Goal: Transaction & Acquisition: Purchase product/service

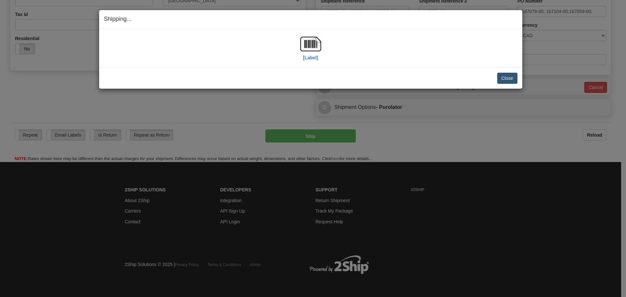
scroll to position [199, 0]
click at [512, 77] on button "Close" at bounding box center [508, 78] width 20 height 11
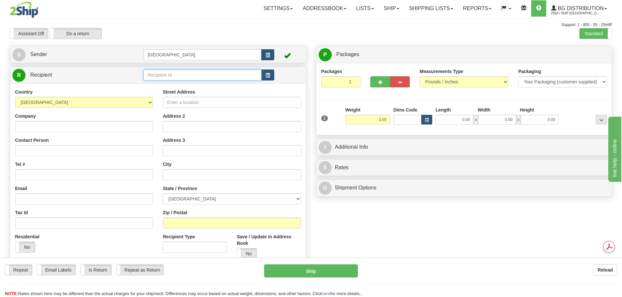
click at [205, 73] on input "text" at bounding box center [202, 74] width 118 height 11
click at [172, 82] on div "BG QUE" at bounding box center [201, 85] width 112 height 7
type input "BG QUE"
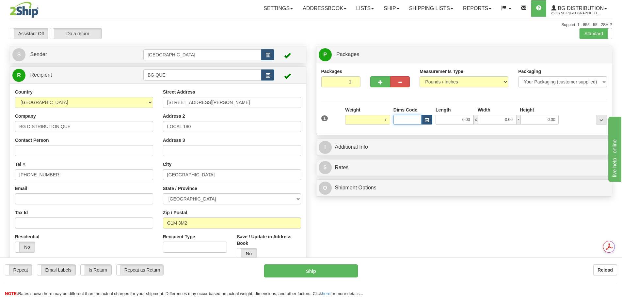
type input "7.00"
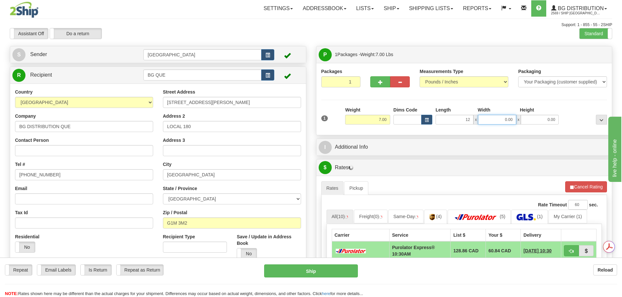
type input "12.00"
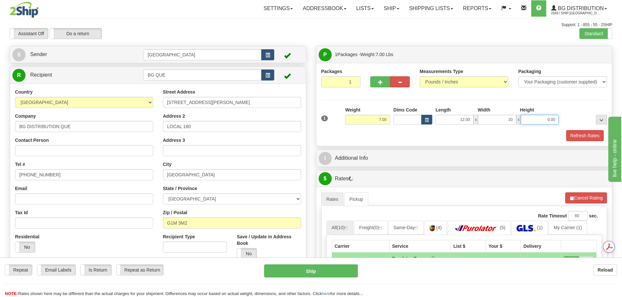
type input "10.00"
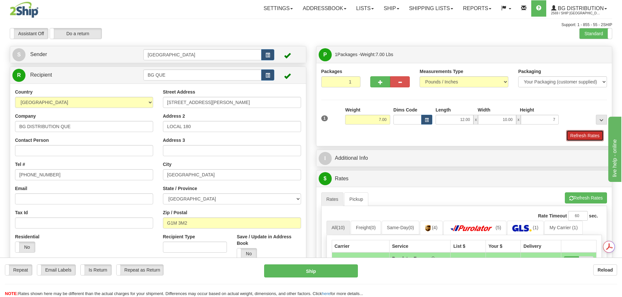
type input "7.00"
click at [576, 139] on button "Refresh Rates" at bounding box center [585, 135] width 38 height 11
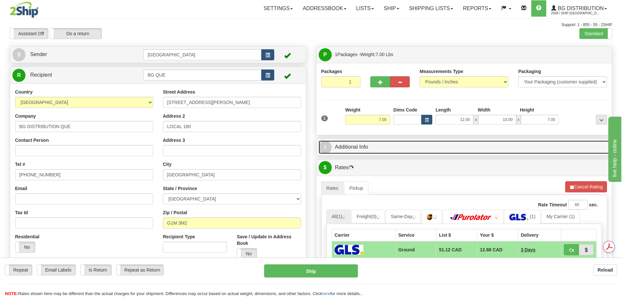
click at [402, 149] on link "I Additional Info" at bounding box center [463, 147] width 291 height 13
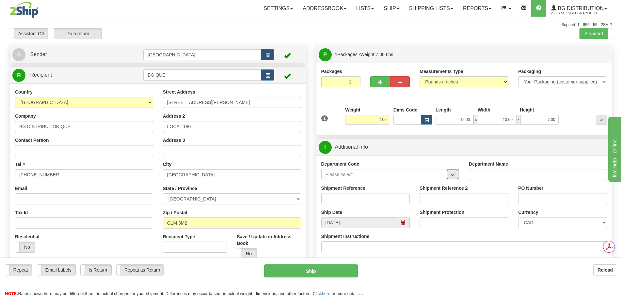
click at [453, 177] on span "button" at bounding box center [452, 175] width 5 height 4
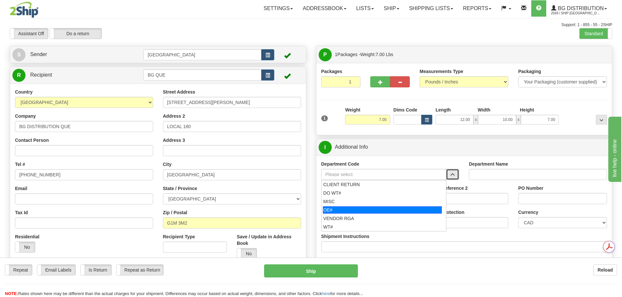
click at [380, 212] on div "OE#" at bounding box center [382, 210] width 119 height 7
type input "OE#"
type input "ORDERS"
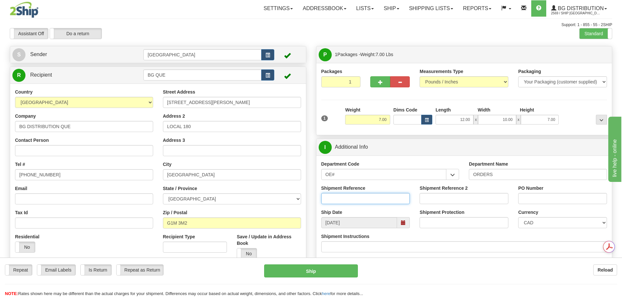
click at [373, 198] on input "Shipment Reference" at bounding box center [365, 198] width 89 height 11
type input "166971-00"
drag, startPoint x: 392, startPoint y: 178, endPoint x: 295, endPoint y: 161, distance: 99.1
click at [295, 46] on div "Create a label for the return Create Pickup Without Label S Sender" at bounding box center [311, 46] width 612 height 0
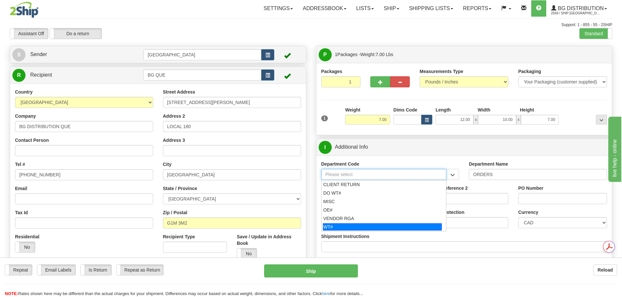
click at [337, 228] on div "WT#" at bounding box center [382, 226] width 119 height 7
type input "WT#"
type input "WAREHOUSE TRANSFERS"
type input "WT#"
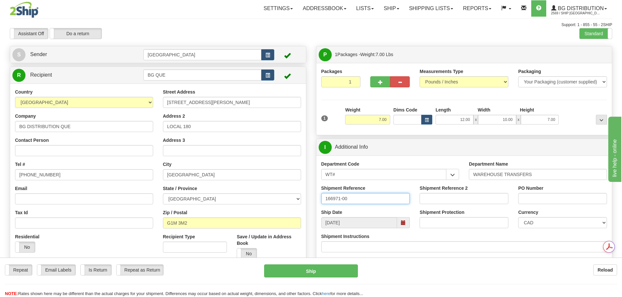
click at [367, 202] on input "166971-00" at bounding box center [365, 198] width 89 height 11
type input "166971-00; 166792-00"
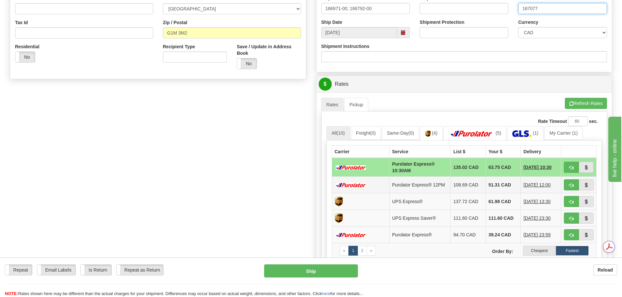
scroll to position [196, 0]
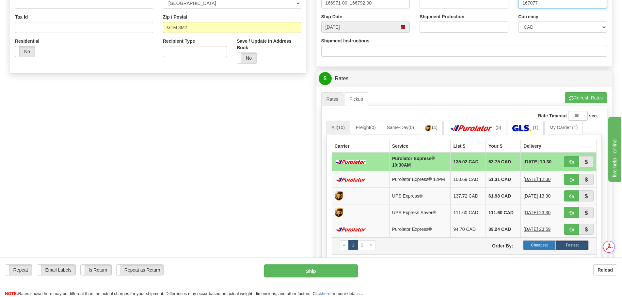
type input "167077"
click at [535, 247] on label "Cheapest" at bounding box center [539, 245] width 33 height 10
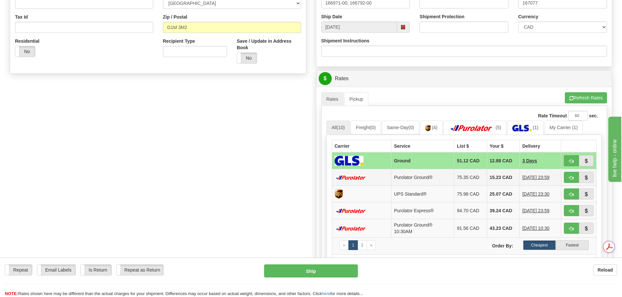
click at [487, 182] on td "15.23 CAD" at bounding box center [502, 177] width 33 height 17
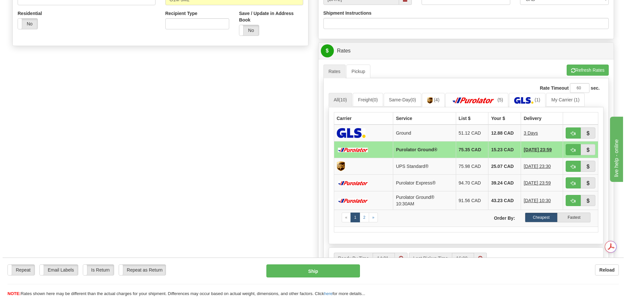
scroll to position [261, 0]
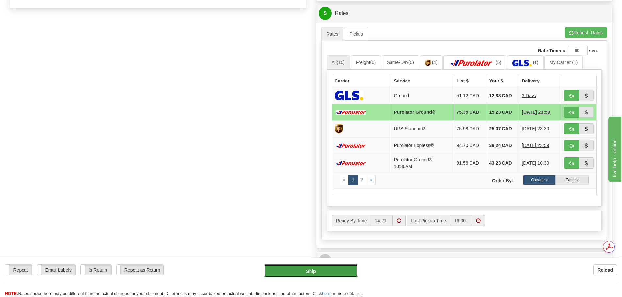
click at [313, 271] on button "Ship" at bounding box center [311, 271] width 94 height 13
type input "260"
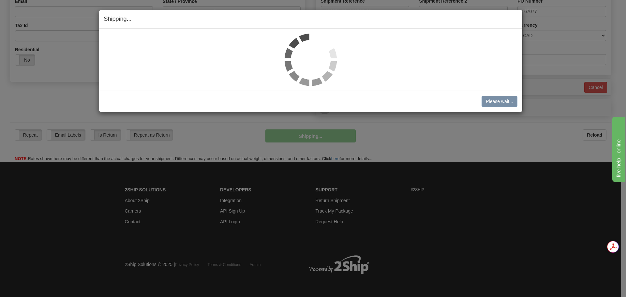
scroll to position [188, 0]
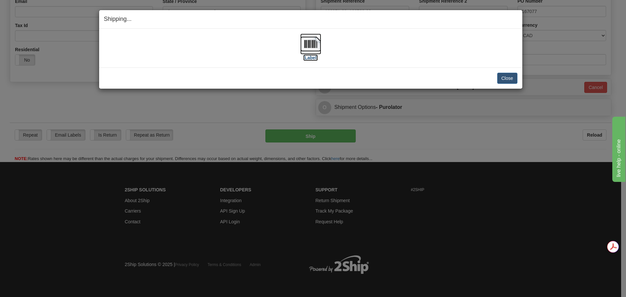
click at [306, 44] on img at bounding box center [310, 44] width 21 height 21
click at [505, 77] on button "Close" at bounding box center [508, 78] width 20 height 11
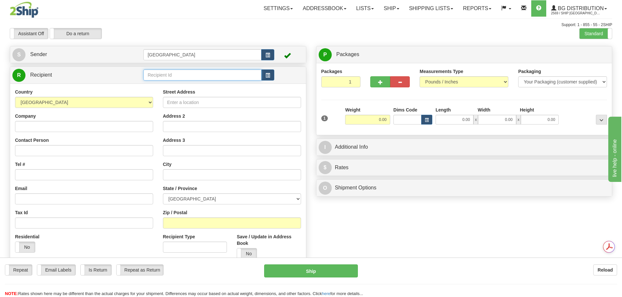
click at [171, 75] on input "text" at bounding box center [202, 74] width 118 height 11
click at [168, 83] on div "[PERSON_NAME]" at bounding box center [201, 85] width 112 height 7
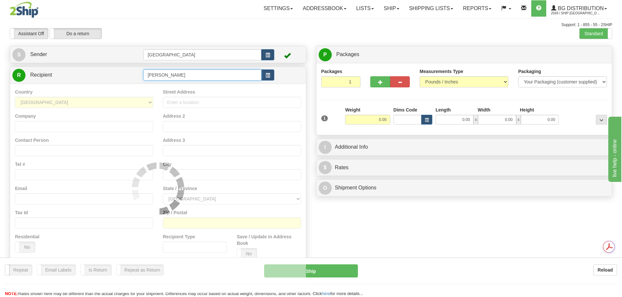
type input "[PERSON_NAME]"
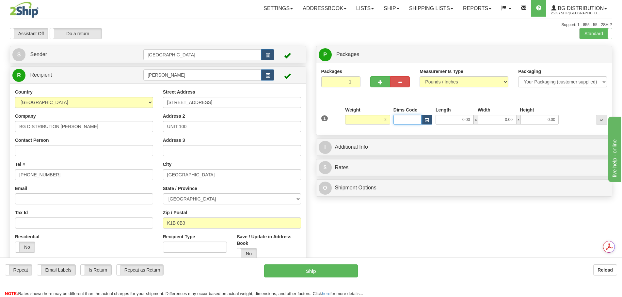
type input "2.00"
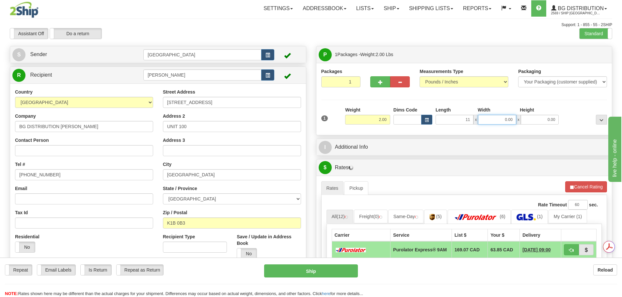
type input "11.00"
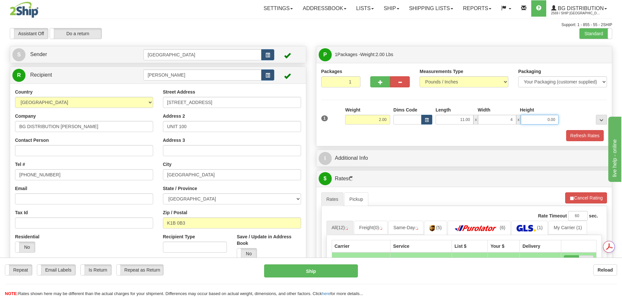
type input "4.00"
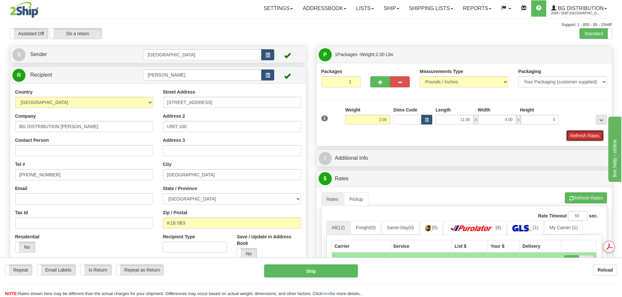
type input "5.00"
click at [587, 140] on button "Refresh Rates" at bounding box center [585, 135] width 38 height 11
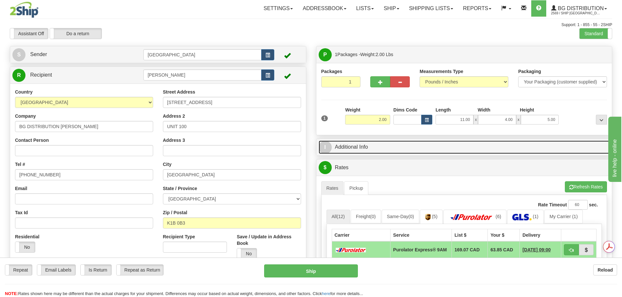
click at [389, 147] on link "I Additional Info" at bounding box center [463, 147] width 291 height 13
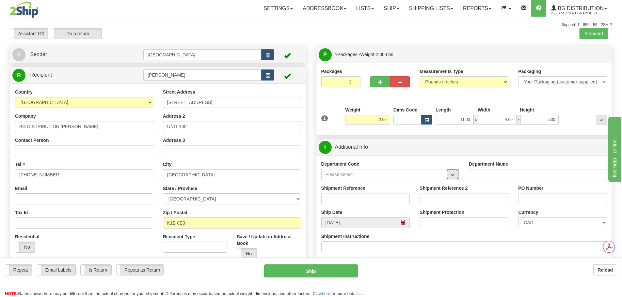
click at [453, 174] on span "button" at bounding box center [452, 175] width 5 height 4
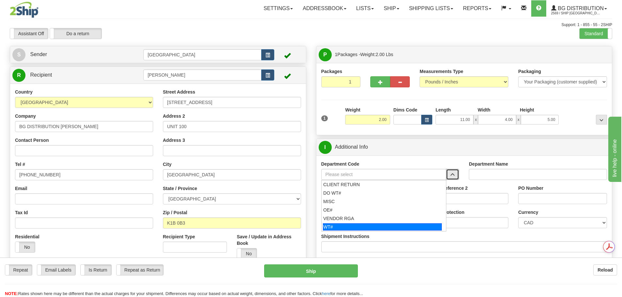
click at [382, 227] on div "WT#" at bounding box center [382, 226] width 119 height 7
type input "WT#"
type input "WAREHOUSE TRANSFERS"
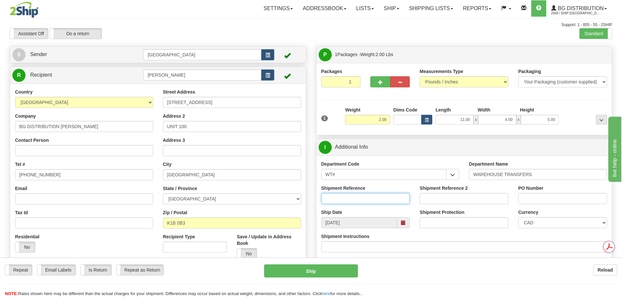
click at [358, 201] on input "Shipment Reference" at bounding box center [365, 198] width 89 height 11
type input "166779-00"
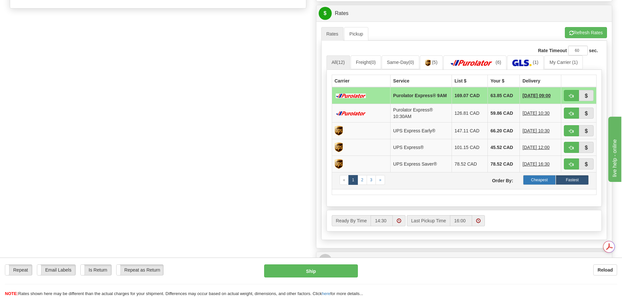
type input "N/A"
click at [536, 185] on label "Cheapest" at bounding box center [539, 180] width 33 height 10
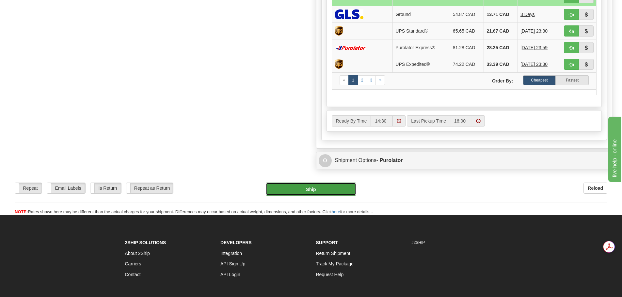
click at [310, 186] on button "Ship" at bounding box center [311, 189] width 90 height 13
type input "260"
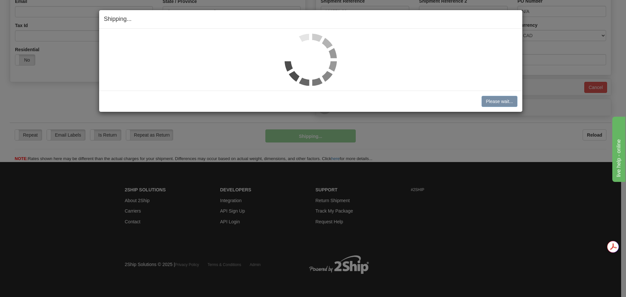
scroll to position [188, 0]
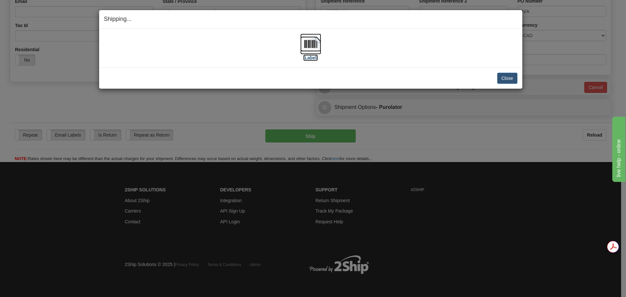
click at [312, 41] on img at bounding box center [310, 44] width 21 height 21
